Goal: Check status: Check status

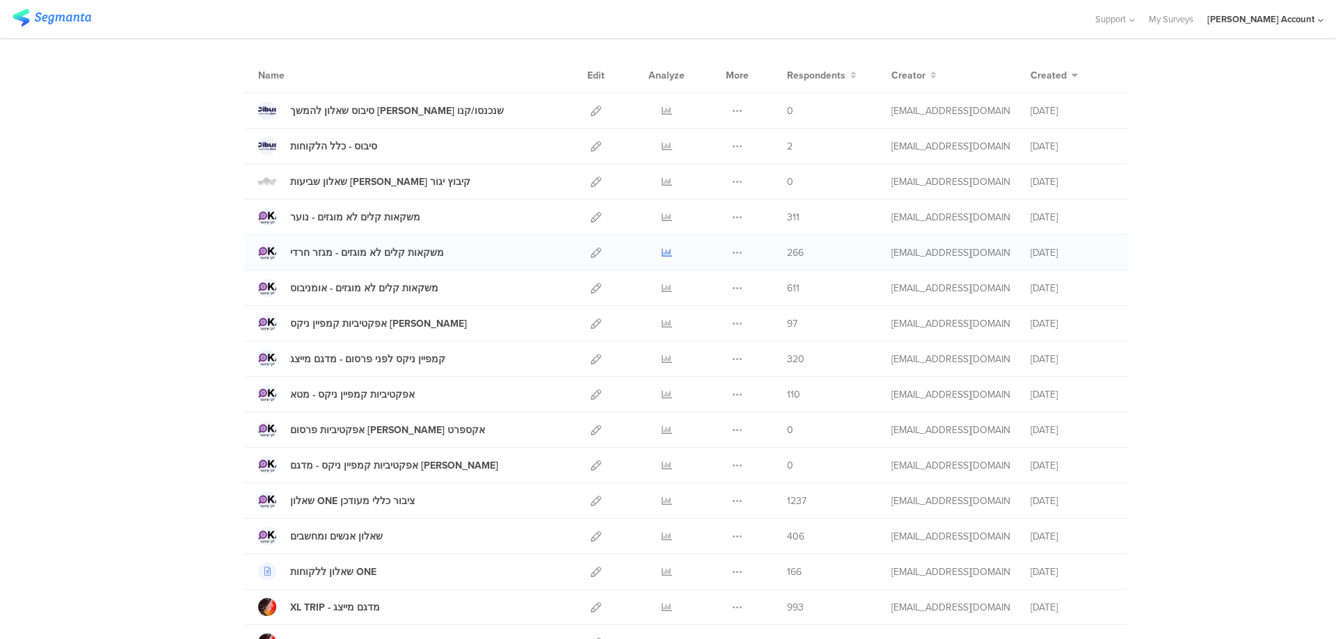
scroll to position [186, 0]
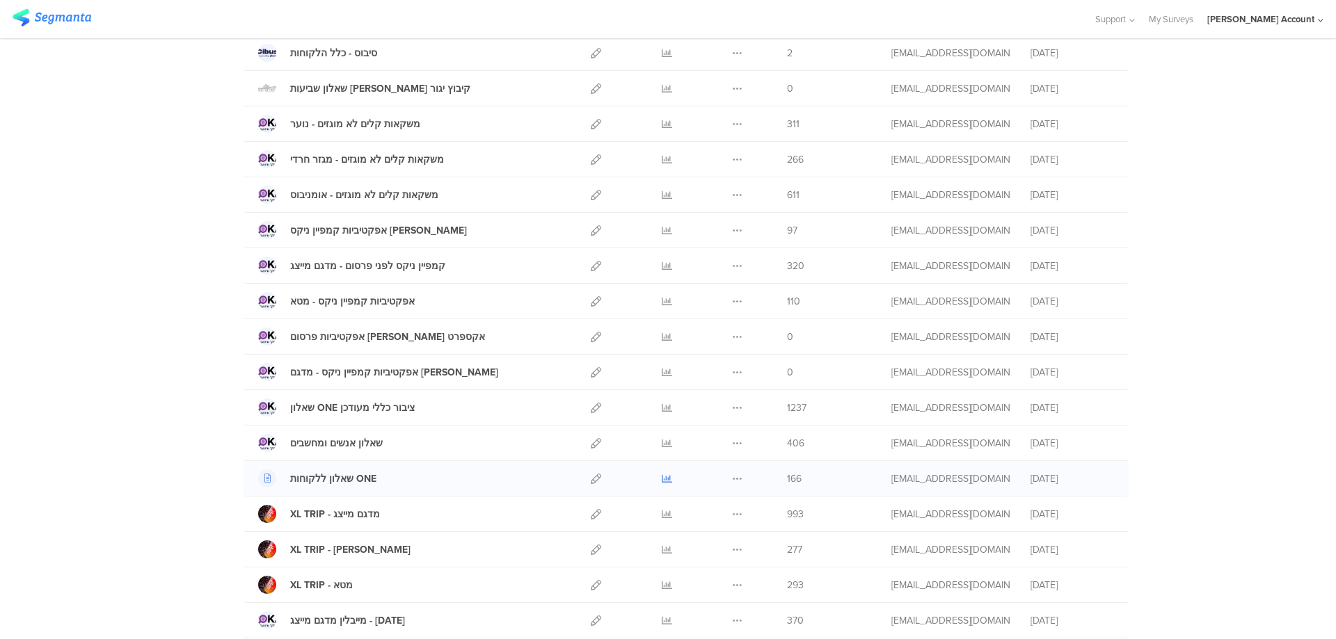
click at [662, 477] on icon at bounding box center [667, 479] width 10 height 10
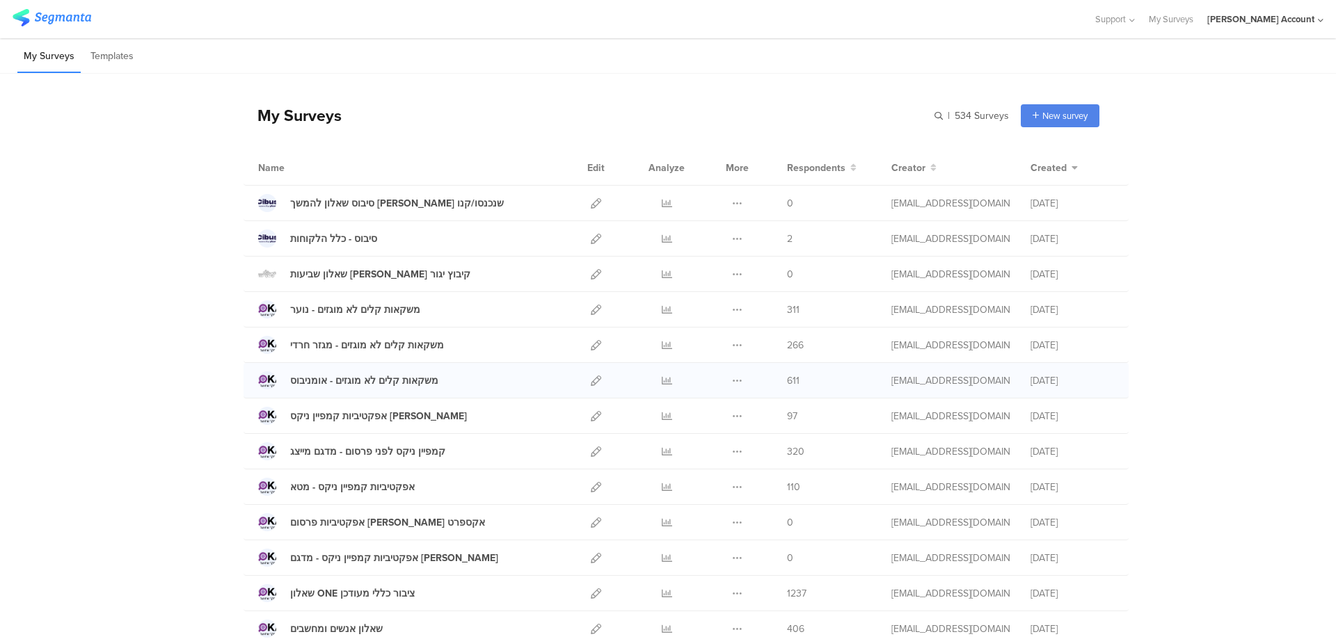
scroll to position [93, 0]
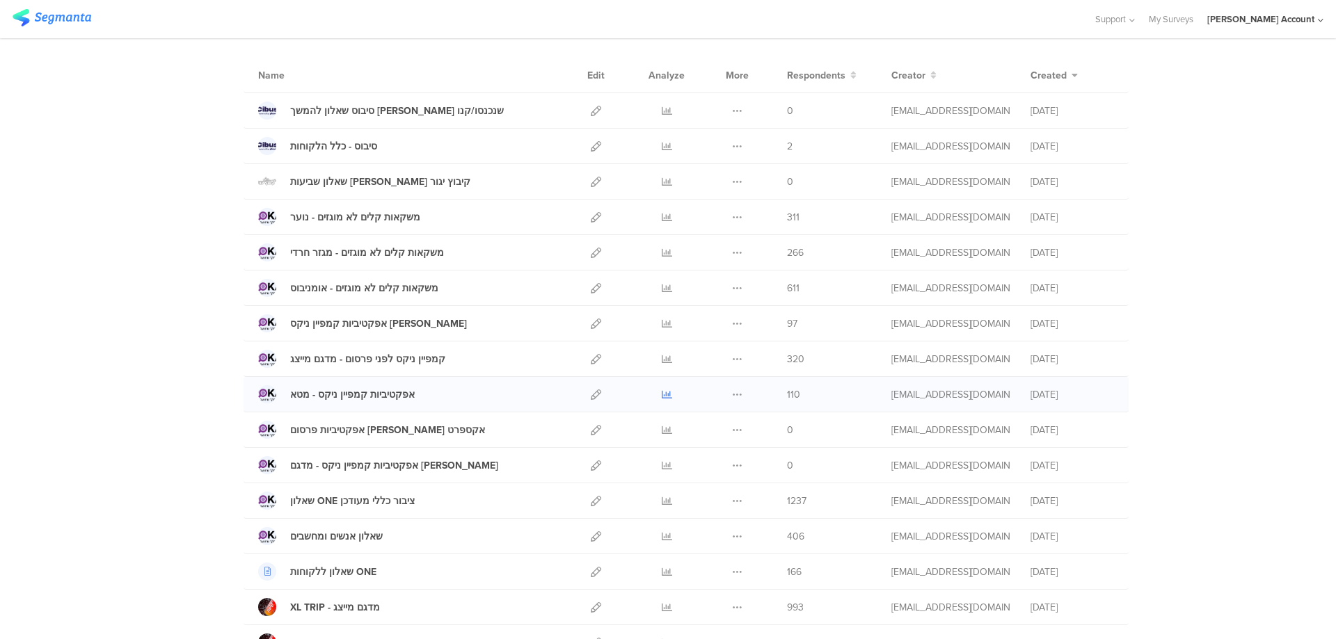
click at [662, 392] on icon at bounding box center [667, 395] width 10 height 10
click at [664, 321] on icon at bounding box center [667, 324] width 10 height 10
